Goal: Task Accomplishment & Management: Complete application form

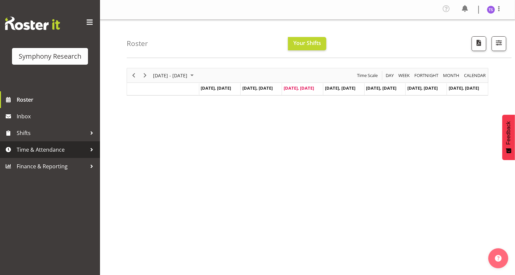
click at [40, 151] on span "Time & Attendance" at bounding box center [52, 150] width 70 height 10
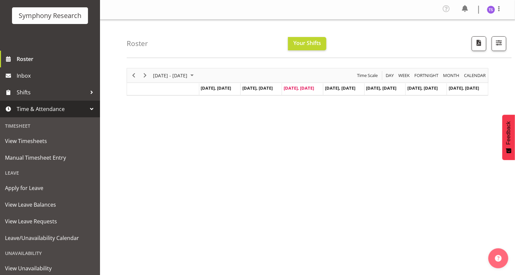
scroll to position [77, 0]
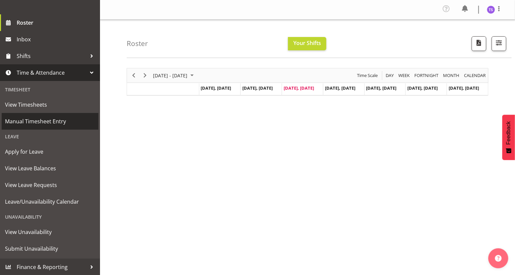
click at [36, 121] on span "Manual Timesheet Entry" at bounding box center [50, 121] width 90 height 10
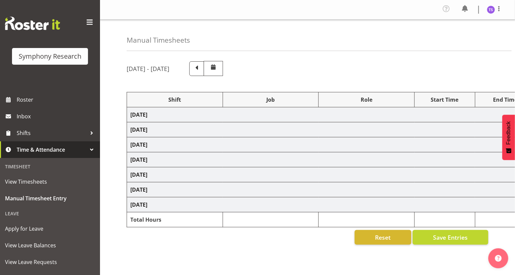
select select "26078"
select select "10527"
select select "47"
select select "26078"
select select "10527"
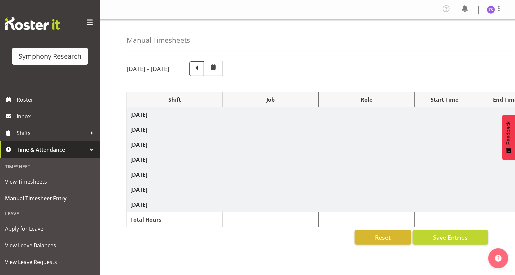
select select "47"
select select "41604"
select select "10527"
select select "47"
select select "26078"
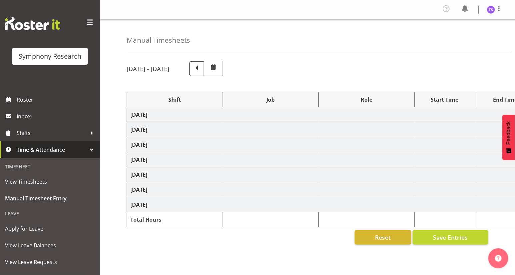
select select "10527"
select select "47"
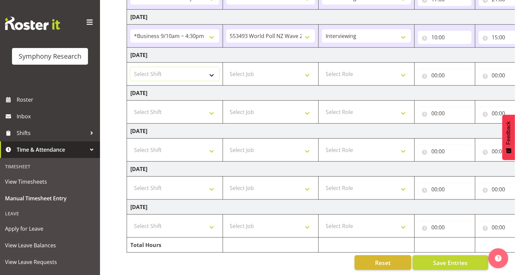
click at [209, 72] on select "Select Shift !!Weekend Residential (Roster IT Shift Label) *Business 9/10am ~ 4…" at bounding box center [174, 73] width 89 height 13
select select "26078"
click at [130, 67] on select "Select Shift !!Weekend Residential (Roster IT Shift Label) *Business 9/10am ~ 4…" at bounding box center [174, 73] width 89 height 13
click at [309, 73] on select "Select Job 550060 IF Admin 553492 World Poll Aus Wave 2 Main 2025 553493 World …" at bounding box center [270, 73] width 89 height 13
select select "9636"
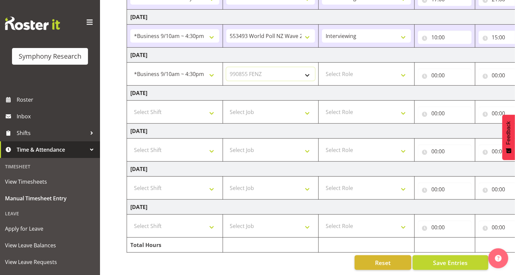
click at [226, 67] on select "Select Job 550060 IF Admin 553492 World Poll Aus Wave 2 Main 2025 553493 World …" at bounding box center [270, 73] width 89 height 13
click at [400, 71] on select "Select Role Briefing Interviewing" at bounding box center [366, 73] width 89 height 13
select select "47"
click at [322, 67] on select "Select Role Briefing Interviewing" at bounding box center [366, 73] width 89 height 13
click at [433, 72] on input "00:00" at bounding box center [445, 75] width 54 height 13
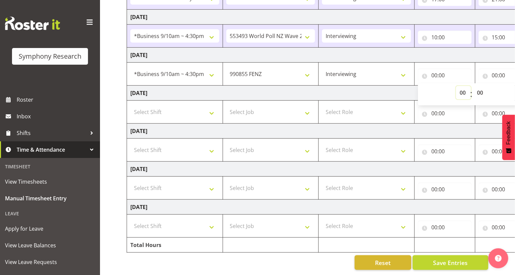
click at [460, 89] on select "00 01 02 03 04 05 06 07 08 09 10 11 12 13 14 15 16 17 18 19 20 21 22 23" at bounding box center [463, 92] width 15 height 13
select select "10"
click at [456, 86] on select "00 01 02 03 04 05 06 07 08 09 10 11 12 13 14 15 16 17 18 19 20 21 22 23" at bounding box center [463, 92] width 15 height 13
type input "10:00"
click at [494, 73] on input "00:00" at bounding box center [505, 75] width 54 height 13
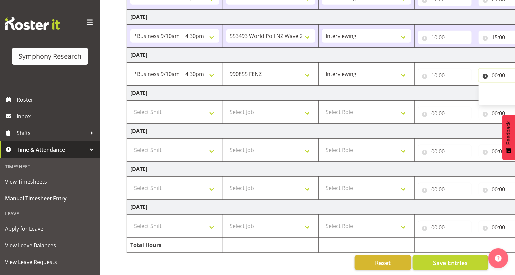
click at [495, 75] on input "00:00" at bounding box center [505, 75] width 54 height 13
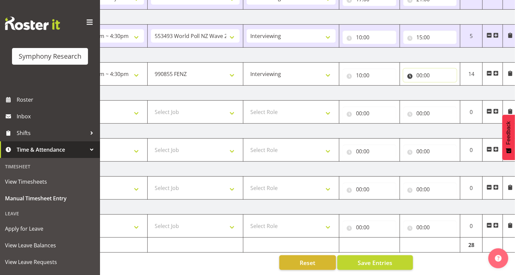
scroll to position [0, 78]
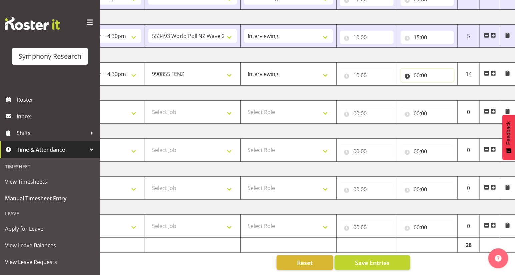
click at [416, 73] on input "00:00" at bounding box center [427, 75] width 54 height 13
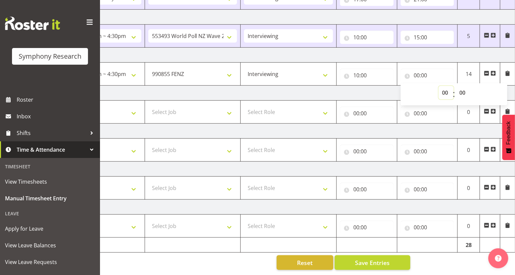
click at [442, 92] on select "00 01 02 03 04 05 06 07 08 09 10 11 12 13 14 15 16 17 18 19 20 21 22 23" at bounding box center [445, 92] width 15 height 13
select select "14"
click at [438, 86] on select "00 01 02 03 04 05 06 07 08 09 10 11 12 13 14 15 16 17 18 19 20 21 22 23" at bounding box center [445, 92] width 15 height 13
type input "14:00"
click at [462, 89] on select "00 01 02 03 04 05 06 07 08 09 10 11 12 13 14 15 16 17 18 19 20 21 22 23 24 25 2…" at bounding box center [463, 92] width 15 height 13
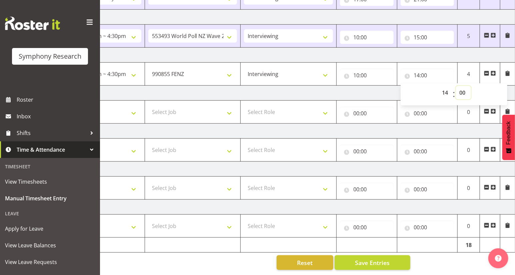
select select "40"
click at [456, 86] on select "00 01 02 03 04 05 06 07 08 09 10 11 12 13 14 15 16 17 18 19 20 21 22 23 24 25 2…" at bounding box center [463, 92] width 15 height 13
type input "14:40"
click at [492, 71] on span at bounding box center [492, 73] width 5 height 5
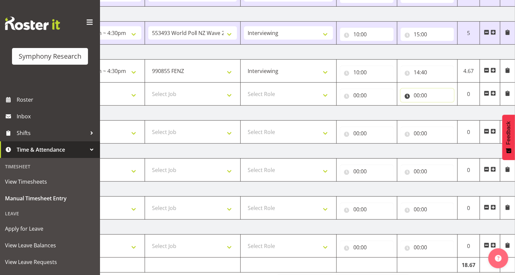
click at [414, 96] on input "00:00" at bounding box center [427, 95] width 54 height 13
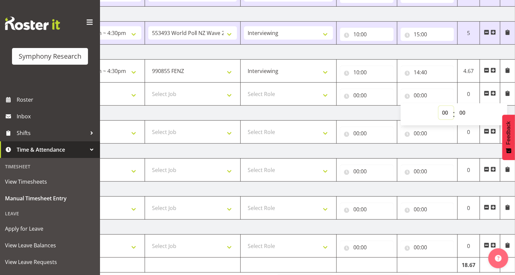
click at [440, 112] on select "00 01 02 03 04 05 06 07 08 09 10 11 12 13 14 15 16 17 18 19 20 21 22 23" at bounding box center [445, 112] width 15 height 13
select select "16"
click at [438, 106] on select "00 01 02 03 04 05 06 07 08 09 10 11 12 13 14 15 16 17 18 19 20 21 22 23" at bounding box center [445, 112] width 15 height 13
type input "16:00"
click at [355, 96] on input "00:00" at bounding box center [367, 95] width 54 height 13
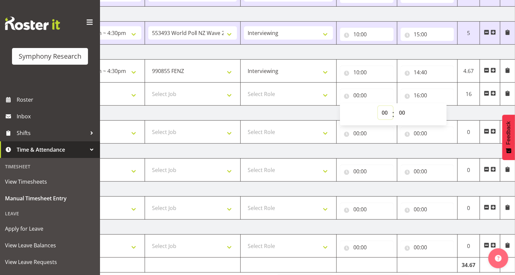
click at [383, 113] on select "00 01 02 03 04 05 06 07 08 09 10 11 12 13 14 15 16 17 18 19 20 21 22 23" at bounding box center [385, 112] width 15 height 13
select select "14"
click at [378, 106] on select "00 01 02 03 04 05 06 07 08 09 10 11 12 13 14 15 16 17 18 19 20 21 22 23" at bounding box center [385, 112] width 15 height 13
type input "14:00"
click at [399, 113] on select "00 01 02 03 04 05 06 07 08 09 10 11 12 13 14 15 16 17 18 19 20 21 22 23 24 25 2…" at bounding box center [402, 112] width 15 height 13
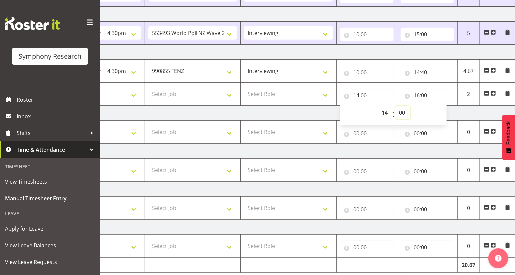
select select "40"
click at [395, 106] on select "00 01 02 03 04 05 06 07 08 09 10 11 12 13 14 15 16 17 18 19 20 21 22 23 24 25 2…" at bounding box center [402, 112] width 15 height 13
type input "14:40"
click at [325, 94] on select "Select Role Briefing Interviewing" at bounding box center [288, 93] width 89 height 13
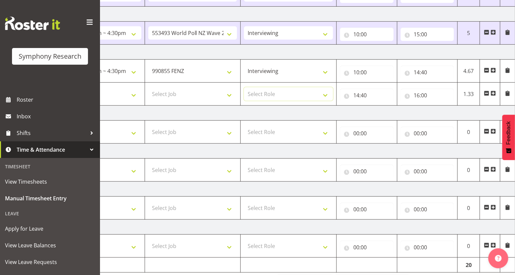
select select "47"
click at [244, 87] on select "Select Role Briefing Interviewing" at bounding box center [288, 93] width 89 height 13
click at [230, 95] on select "Select Job 550060 IF Admin 553492 World Poll Aus Wave 2 Main 2025 553493 World …" at bounding box center [192, 93] width 89 height 13
select select "9636"
click at [148, 87] on select "Select Job 550060 IF Admin 553492 World Poll Aus Wave 2 Main 2025 553493 World …" at bounding box center [192, 93] width 89 height 13
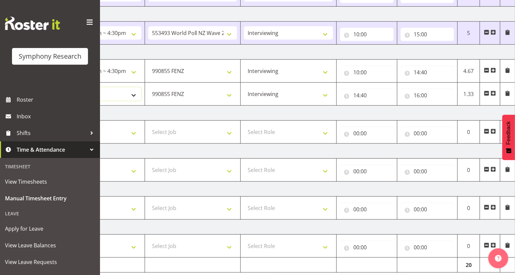
click at [132, 93] on select "Select Shift !!Weekend Residential (Roster IT Shift Label) *Business 9/10am ~ 4…" at bounding box center [96, 93] width 89 height 13
select select "26078"
click at [52, 87] on select "Select Shift !!Weekend Residential (Roster IT Shift Label) *Business 9/10am ~ 4…" at bounding box center [96, 93] width 89 height 13
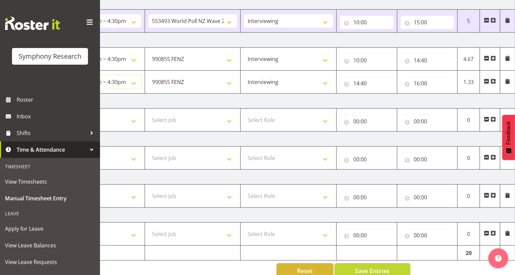
scroll to position [207, 0]
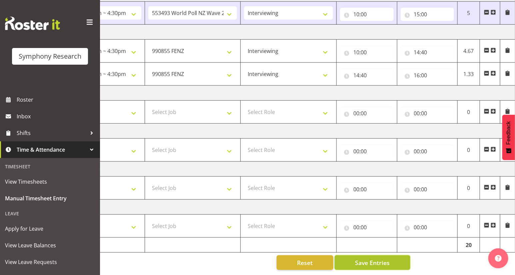
click at [382, 258] on span "Save Entries" at bounding box center [372, 262] width 35 height 9
